Goal: Information Seeking & Learning: Learn about a topic

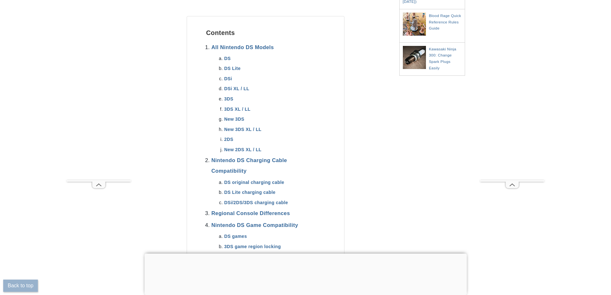
scroll to position [289, 0]
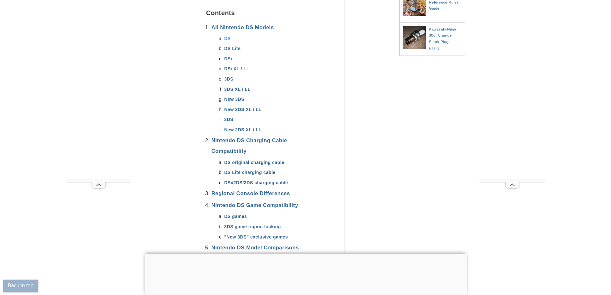
click at [229, 39] on link "DS" at bounding box center [227, 38] width 6 height 5
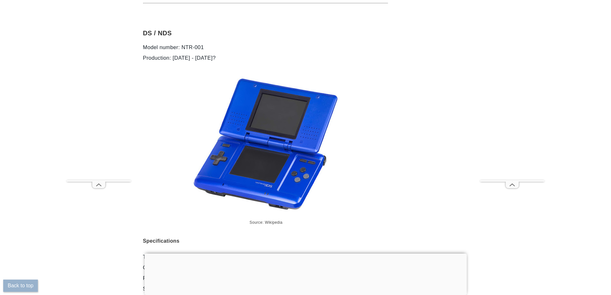
scroll to position [1196, 0]
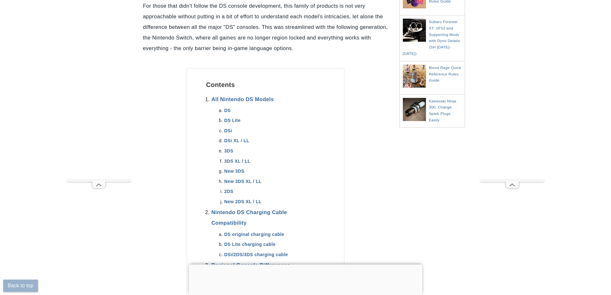
scroll to position [224, 0]
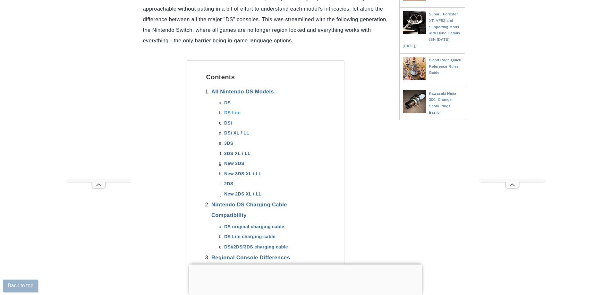
click at [230, 112] on link "DS Lite" at bounding box center [232, 112] width 16 height 5
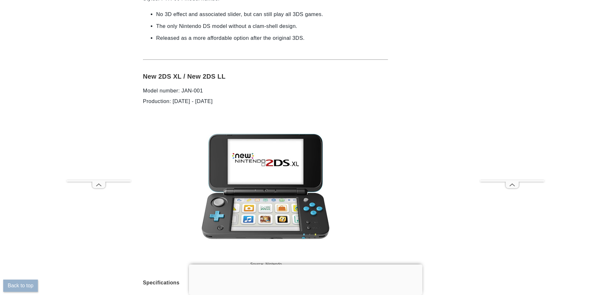
scroll to position [4471, 0]
